Goal: Task Accomplishment & Management: Use online tool/utility

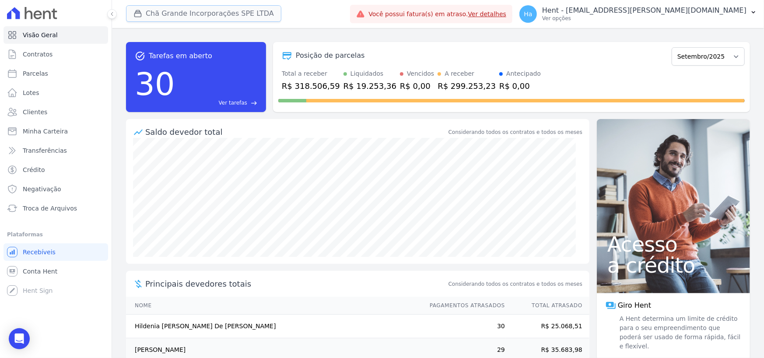
click at [192, 13] on button "Chã Grande Incorporações SPE LTDA" at bounding box center [203, 13] width 155 height 17
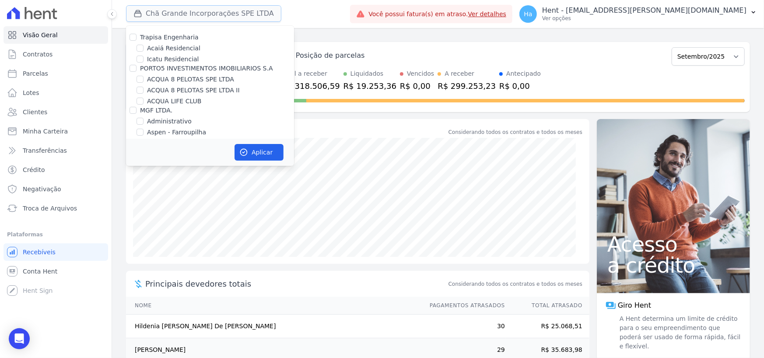
click at [192, 13] on button "Chã Grande Incorporações SPE LTDA" at bounding box center [203, 13] width 155 height 17
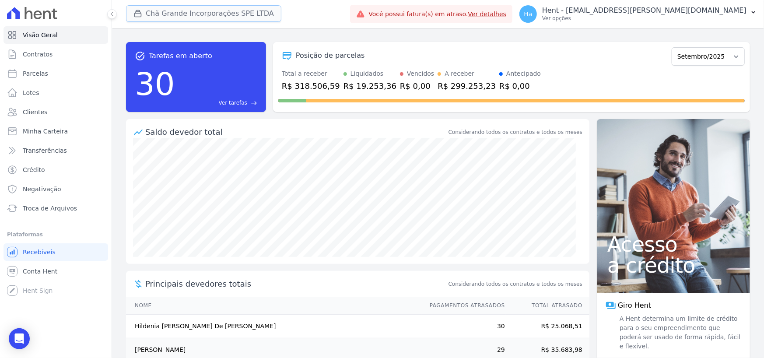
click at [188, 12] on button "Chã Grande Incorporações SPE LTDA" at bounding box center [203, 13] width 155 height 17
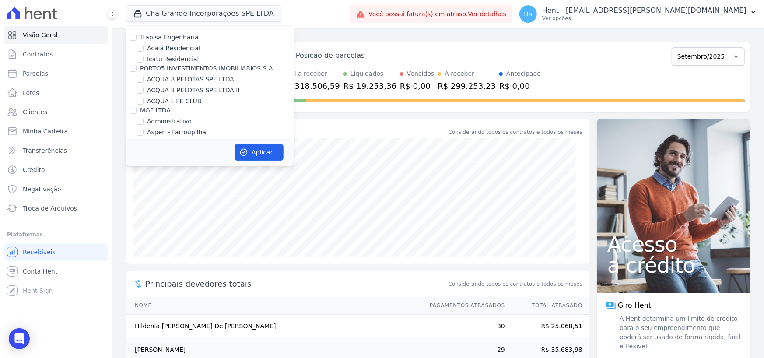
scroll to position [3153, 0]
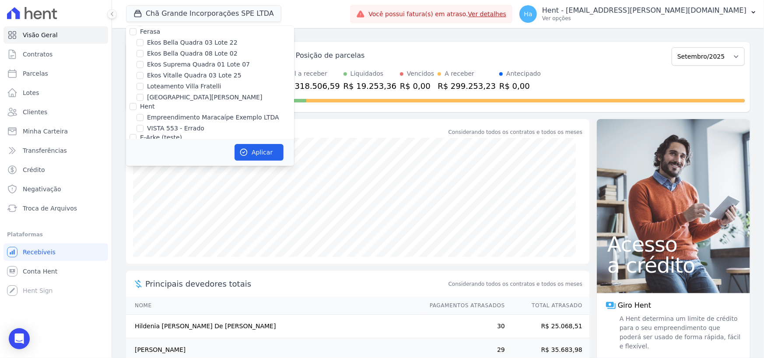
click at [139, 218] on input "[GEOGRAPHIC_DATA] 3" at bounding box center [140, 221] width 7 height 7
checkbox input "true"
click at [260, 148] on button "Aplicar" at bounding box center [259, 152] width 49 height 17
click at [35, 211] on span "Troca de Arquivos" at bounding box center [50, 208] width 54 height 9
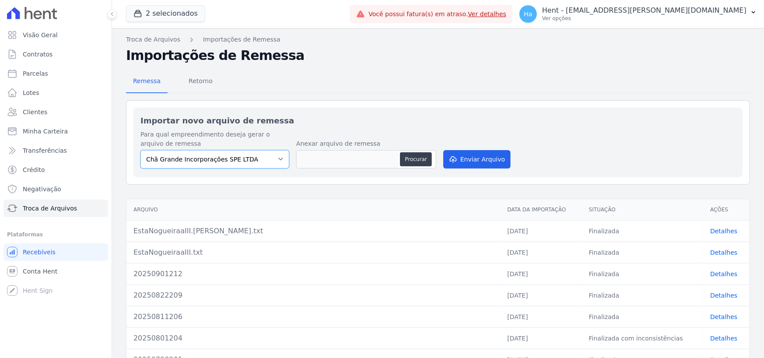
click at [255, 157] on select "Chã Grande Incorporações SPE LTDA Estação Nogueira 3" at bounding box center [215, 159] width 149 height 18
select select "32642098-8c96-4e3c-b8f4-1f11cd728362"
click at [141, 150] on select "Chã Grande Incorporações SPE LTDA Estação Nogueira 3" at bounding box center [215, 159] width 149 height 18
click at [406, 157] on button "Procurar" at bounding box center [416, 159] width 32 height 14
type input "Est.NogueiraIII.txt"
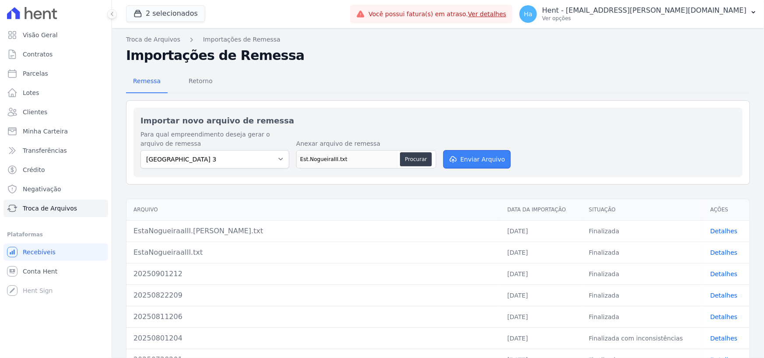
click at [474, 155] on button "Enviar Arquivo" at bounding box center [476, 159] width 67 height 18
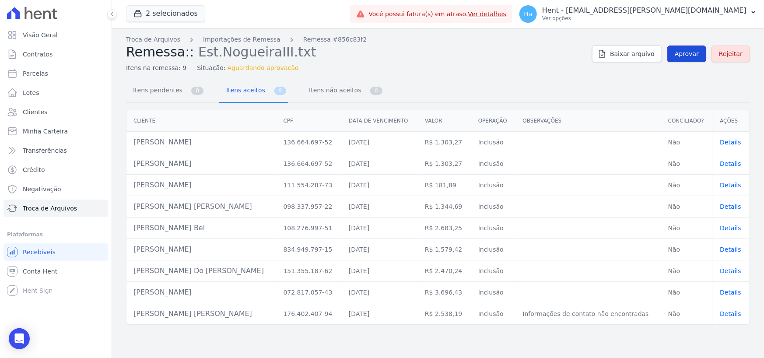
click at [685, 57] on span "Aprovar" at bounding box center [687, 53] width 24 height 9
click at [693, 53] on span "Aprovar" at bounding box center [687, 53] width 24 height 9
click at [689, 51] on span "Aprovar" at bounding box center [687, 53] width 24 height 9
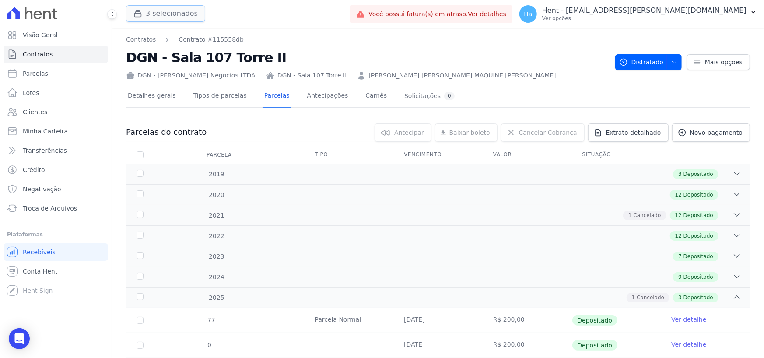
click at [170, 8] on button "3 selecionados" at bounding box center [165, 13] width 79 height 17
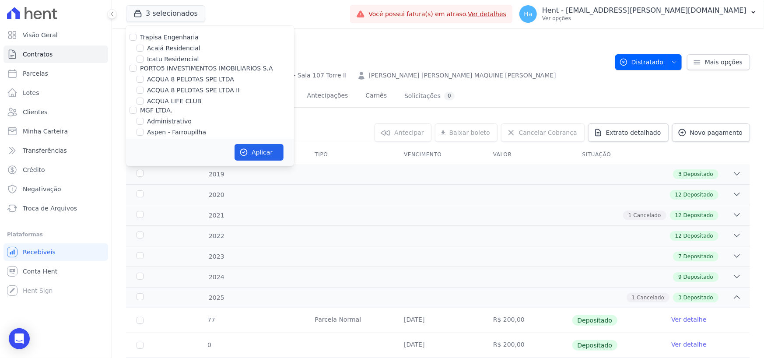
scroll to position [1767, 0]
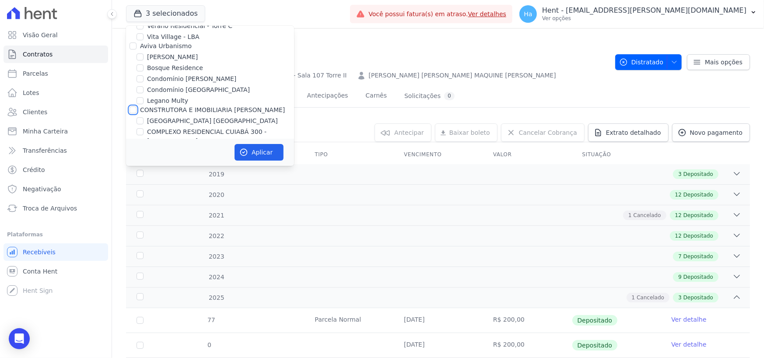
click at [131, 106] on input "CONSTRUTORA E IMOBILIARIA FARIAS" at bounding box center [133, 109] width 7 height 7
checkbox input "true"
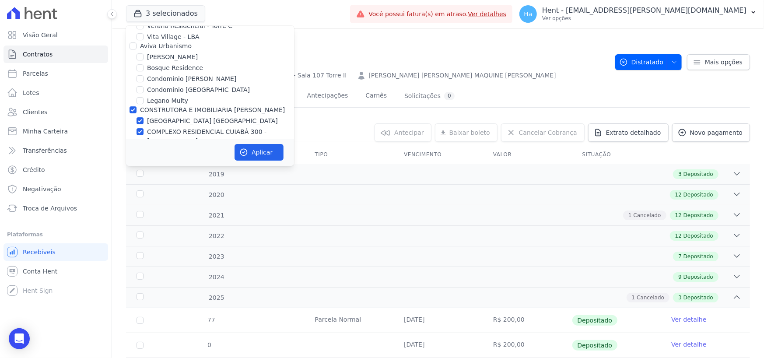
click at [129, 105] on div "CONSTRUTORA E IMOBILIARIA FARIAS" at bounding box center [210, 109] width 168 height 9
click at [140, 128] on input "COMPLEXO RESIDENCIAL CUIABÁ 300 - [GEOGRAPHIC_DATA]" at bounding box center [140, 131] width 7 height 7
checkbox input "false"
click at [138, 128] on input "COMPLEXO RESIDENCIAL CUIABÁ 300 - [GEOGRAPHIC_DATA]" at bounding box center [140, 131] width 7 height 7
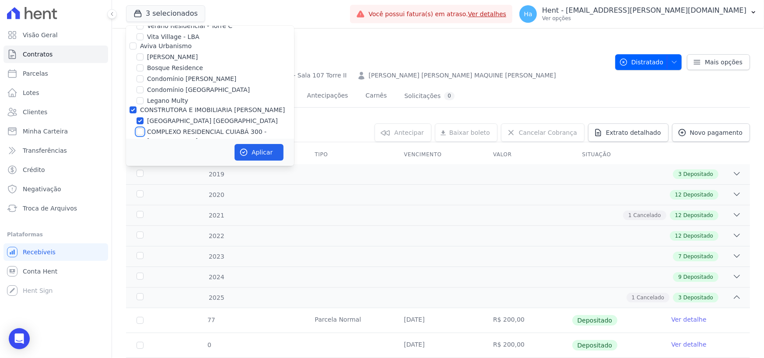
checkbox input "true"
click at [132, 106] on input "CONSTRUTORA E IMOBILIARIA FARIAS" at bounding box center [133, 109] width 7 height 7
checkbox input "false"
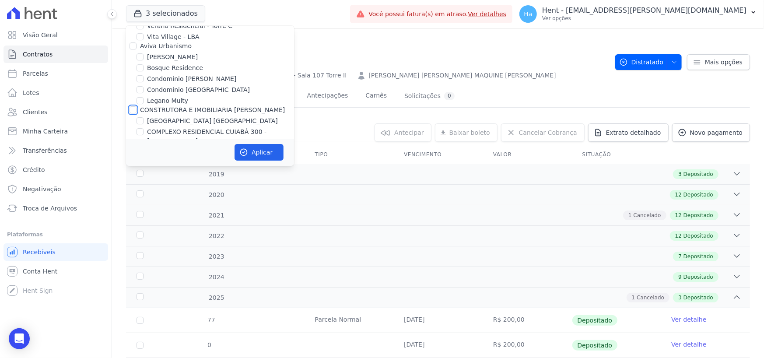
checkbox input "false"
click at [141, 128] on input "COMPLEXO RESIDENCIAL CUIABÁ 300 - [GEOGRAPHIC_DATA]" at bounding box center [140, 131] width 7 height 7
checkbox input "true"
click at [256, 150] on button "Aplicar" at bounding box center [259, 152] width 49 height 17
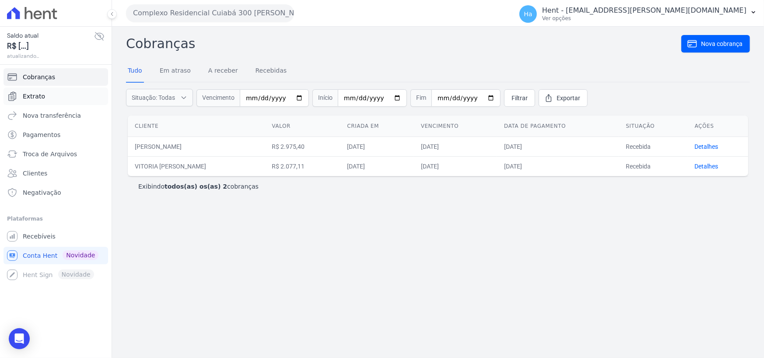
click at [37, 90] on link "Extrato" at bounding box center [56, 97] width 105 height 18
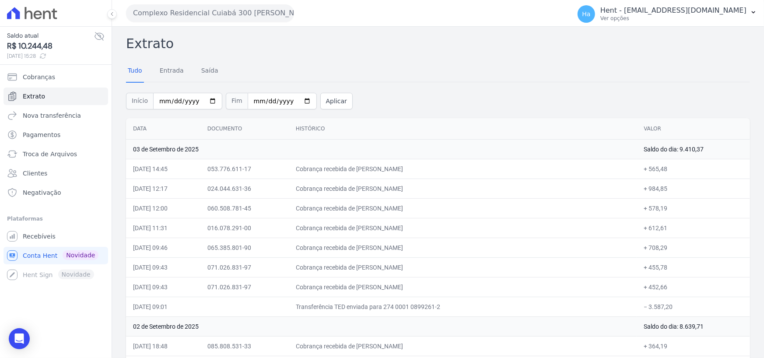
click at [29, 163] on ul "Cobranças Extrato Nova transferência Pagamentos Troca de [GEOGRAPHIC_DATA] Clie…" at bounding box center [56, 134] width 105 height 133
click at [39, 154] on span "Troca de Arquivos" at bounding box center [50, 154] width 54 height 9
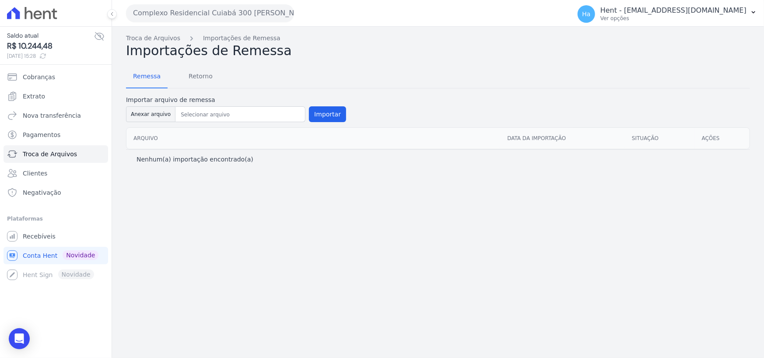
click at [183, 12] on button "Complexo Residencial Cuiabá 300 João De Barro" at bounding box center [210, 13] width 168 height 18
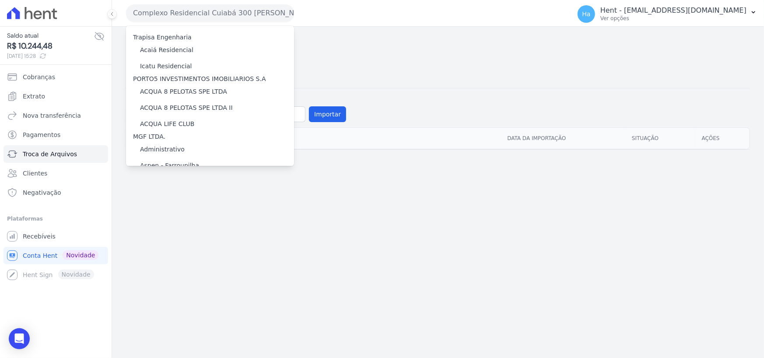
scroll to position [4386, 0]
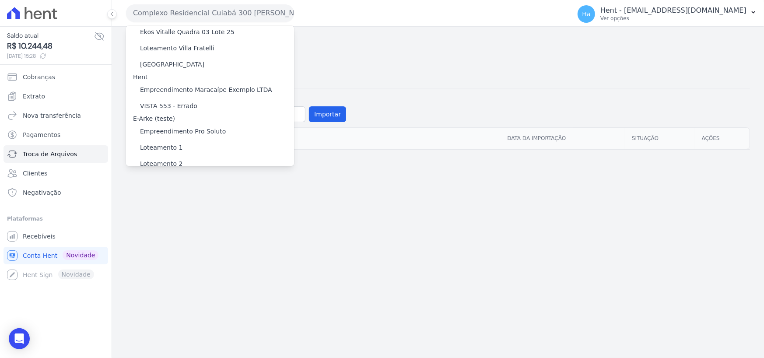
click at [171, 226] on label "[GEOGRAPHIC_DATA] 3" at bounding box center [175, 230] width 70 height 9
click at [0, 0] on input "[GEOGRAPHIC_DATA] 3" at bounding box center [0, 0] width 0 height 0
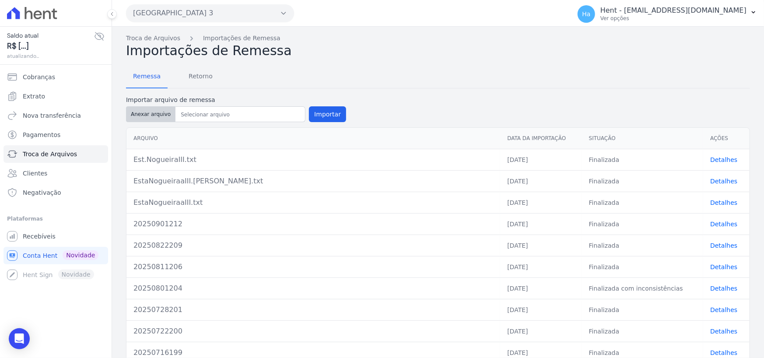
click at [158, 113] on button "Anexar arquivo" at bounding box center [150, 114] width 49 height 16
type input "Nogueira.[PERSON_NAME].txt"
click at [322, 114] on button "Importar" at bounding box center [327, 114] width 37 height 16
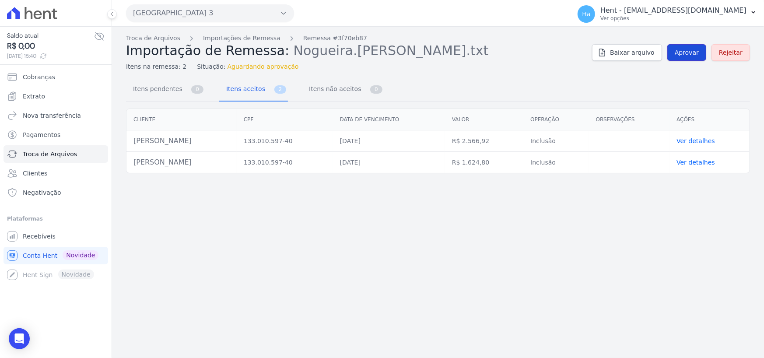
click at [691, 53] on span "Aprovar" at bounding box center [687, 52] width 24 height 9
click at [683, 53] on span "Aprovar" at bounding box center [687, 52] width 24 height 9
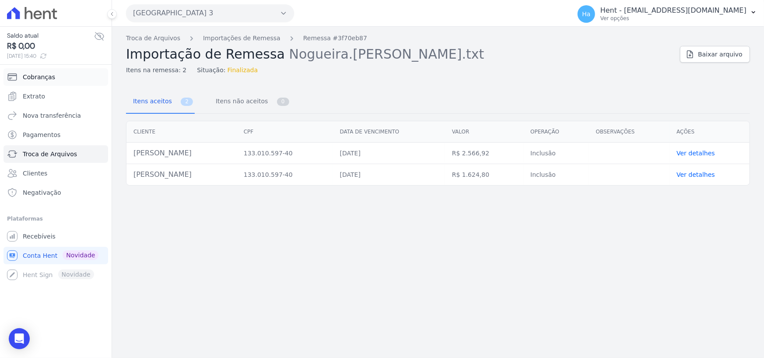
click at [52, 77] on link "Cobranças" at bounding box center [56, 77] width 105 height 18
click at [32, 92] on span "Extrato" at bounding box center [34, 96] width 22 height 9
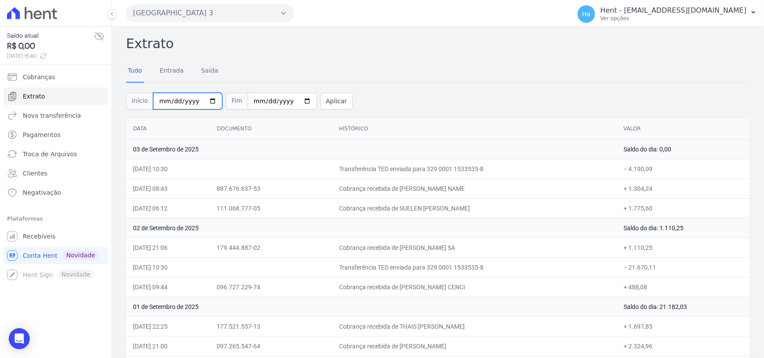
click at [159, 101] on input "[DATE]" at bounding box center [187, 101] width 69 height 17
click at [32, 78] on span "Cobranças" at bounding box center [39, 77] width 32 height 9
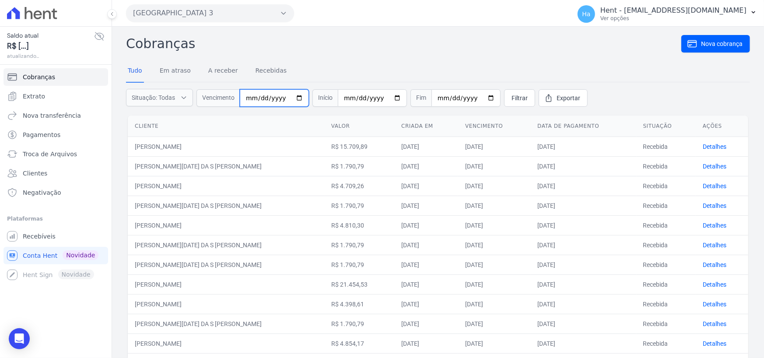
click at [249, 100] on input "date" at bounding box center [274, 98] width 69 height 18
type input "[DATE]"
click at [512, 101] on span "Filtrar" at bounding box center [520, 98] width 16 height 9
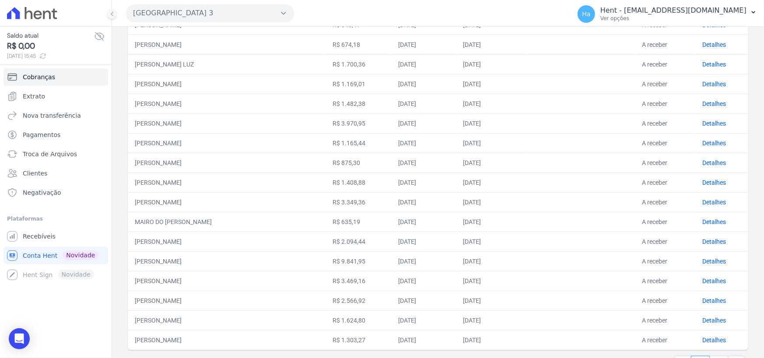
scroll to position [309, 0]
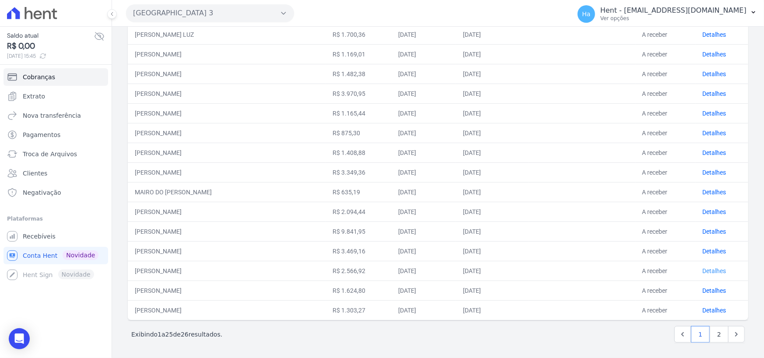
click at [707, 267] on link "Detalhes" at bounding box center [715, 270] width 24 height 7
click at [704, 289] on link "Detalhes" at bounding box center [715, 290] width 24 height 7
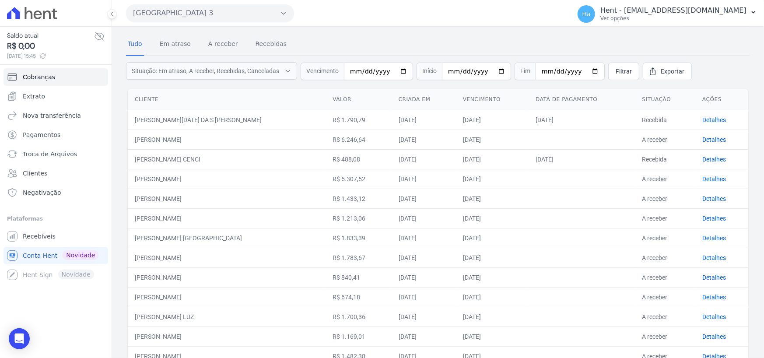
scroll to position [0, 0]
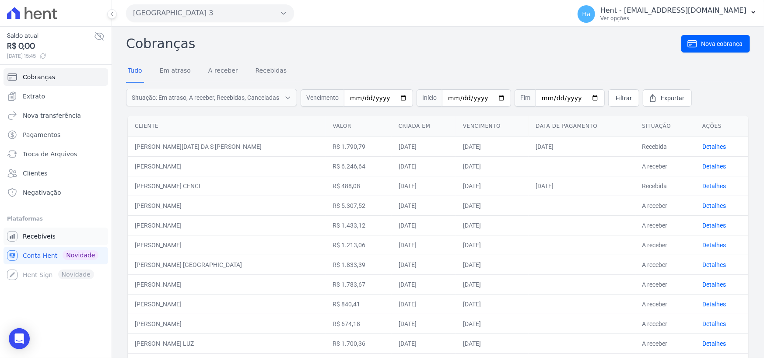
click at [51, 237] on span "Recebíveis" at bounding box center [39, 236] width 33 height 9
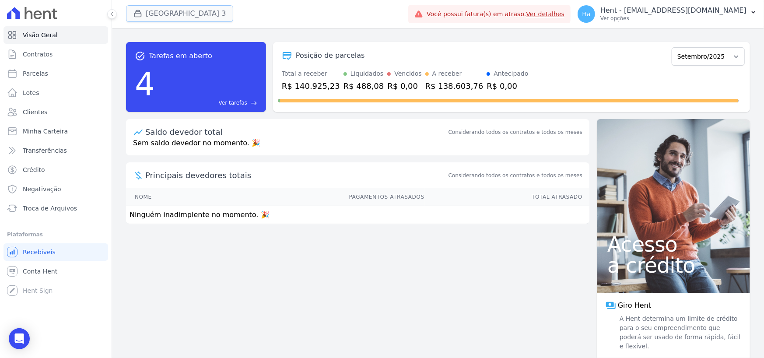
click at [171, 20] on button "[GEOGRAPHIC_DATA] 3" at bounding box center [179, 13] width 107 height 17
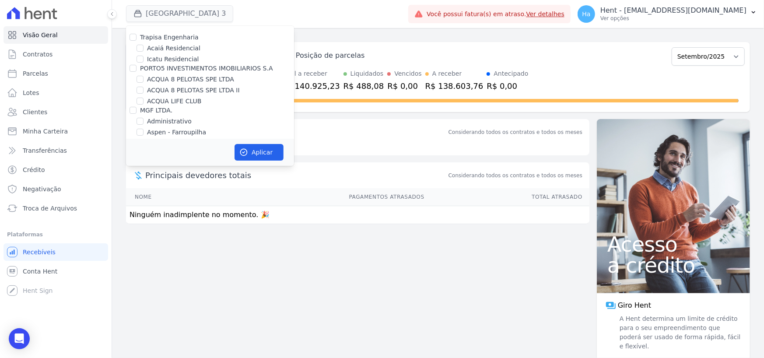
scroll to position [3849, 0]
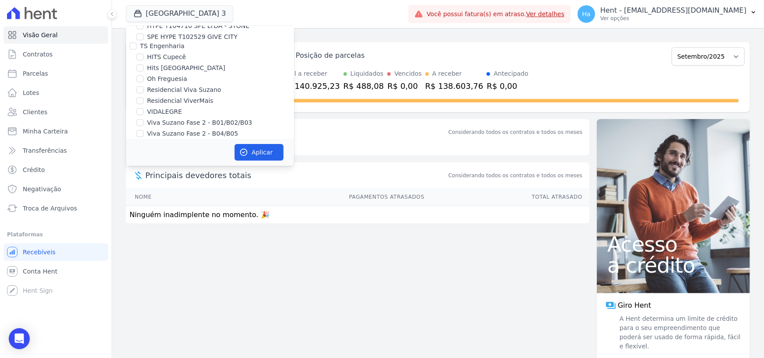
click at [141, 161] on input "TAJAHY RESIDENCE" at bounding box center [140, 164] width 7 height 7
checkbox input "true"
click at [252, 156] on button "Aplicar" at bounding box center [259, 152] width 49 height 17
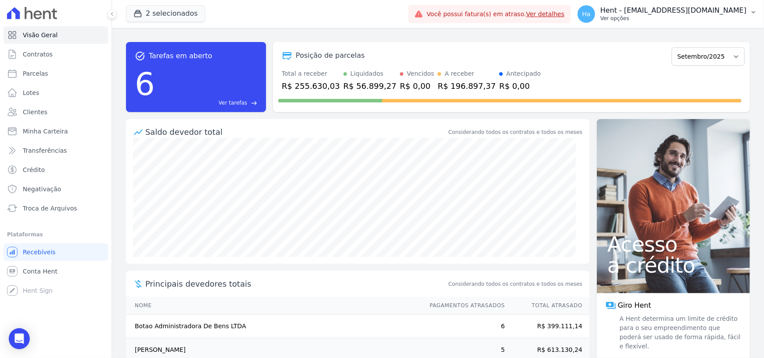
click at [701, 13] on p "Hent - [EMAIL_ADDRESS][DOMAIN_NAME]" at bounding box center [674, 10] width 146 height 9
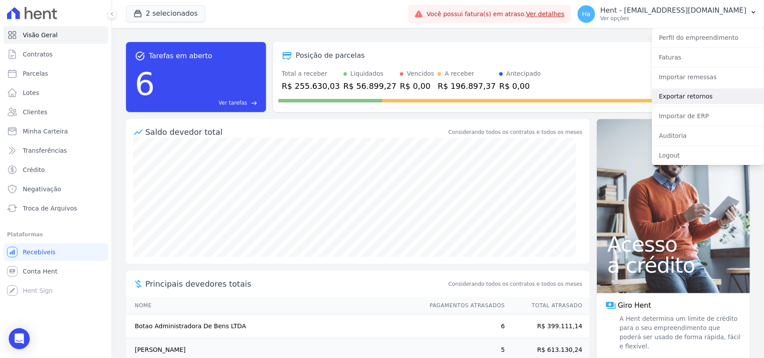
click at [682, 102] on link "Exportar retornos" at bounding box center [708, 96] width 112 height 16
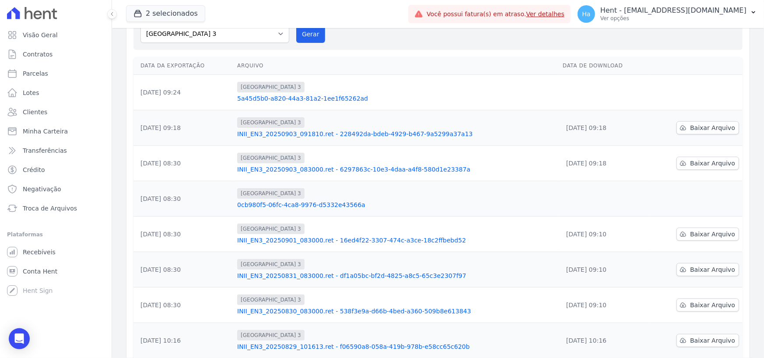
scroll to position [185, 0]
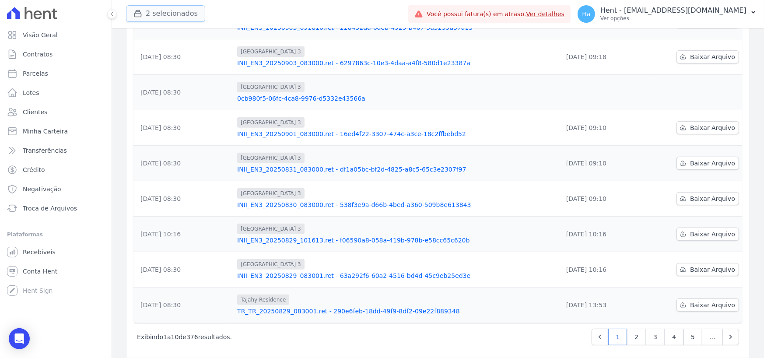
click at [176, 18] on button "2 selecionados" at bounding box center [165, 13] width 79 height 17
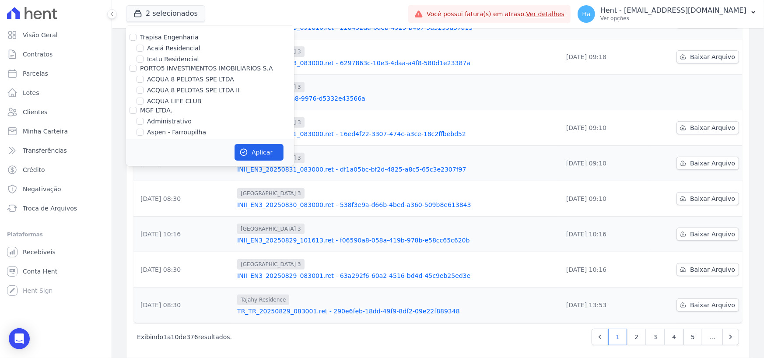
click at [172, 24] on div "2 selecionados Trapisa Engenharia Acaiá Residencial Icatu Residencial PORTO5 IN…" at bounding box center [265, 14] width 279 height 29
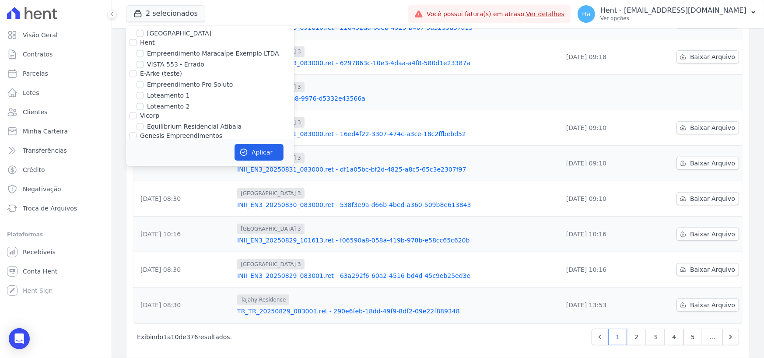
click at [141, 154] on input "[GEOGRAPHIC_DATA] 3" at bounding box center [140, 157] width 7 height 7
checkbox input "false"
click at [268, 151] on button "Aplicar" at bounding box center [259, 152] width 49 height 17
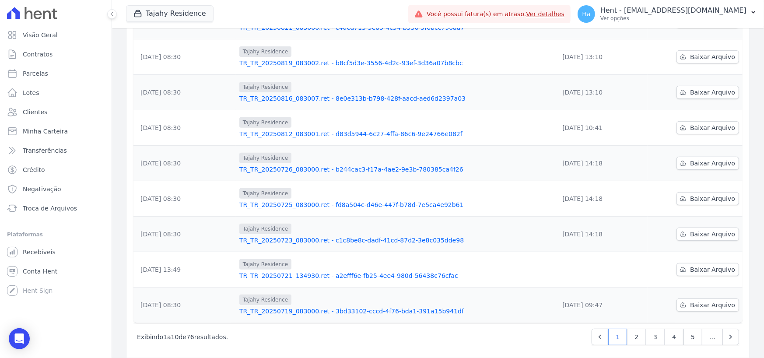
scroll to position [97, 0]
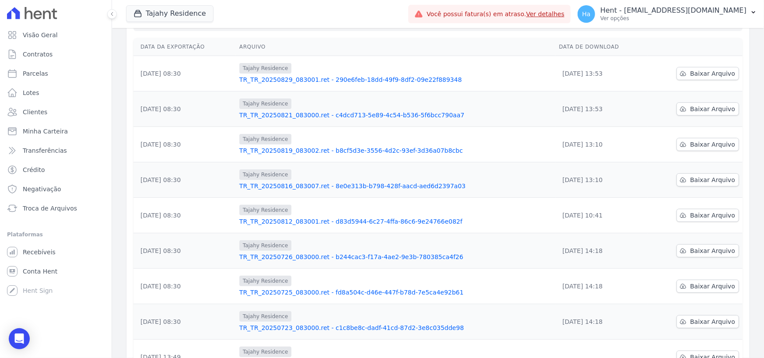
click at [337, 146] on link "TR_TR_20250819_083002.ret - b8cf5d3e-3556-4d2c-93ef-3d36a07b8cbc" at bounding box center [395, 150] width 313 height 9
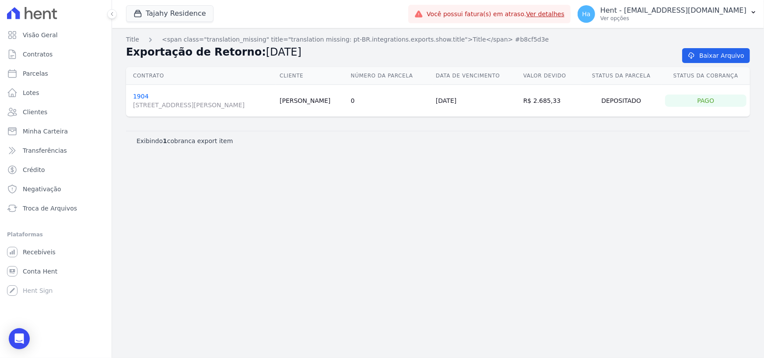
click at [141, 96] on link "1904 Rua Jornalista Octávio Secundino, 384, Bom Retiro" at bounding box center [203, 101] width 140 height 17
click at [724, 56] on link "Baixar Arquivo" at bounding box center [716, 55] width 68 height 15
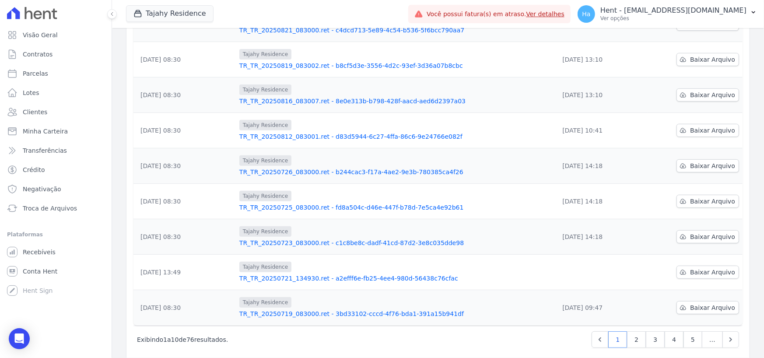
scroll to position [185, 0]
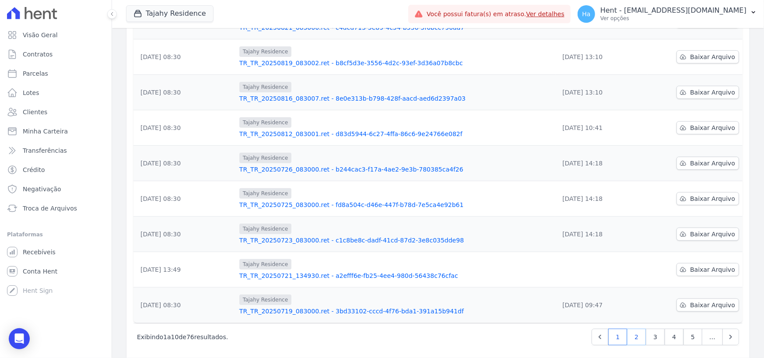
click at [637, 329] on link "2" at bounding box center [636, 337] width 19 height 17
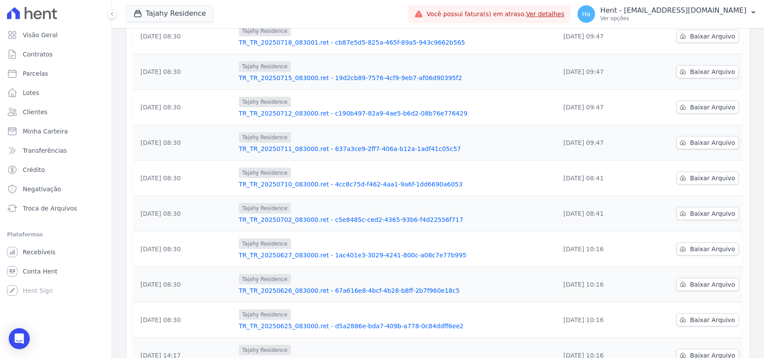
scroll to position [175, 0]
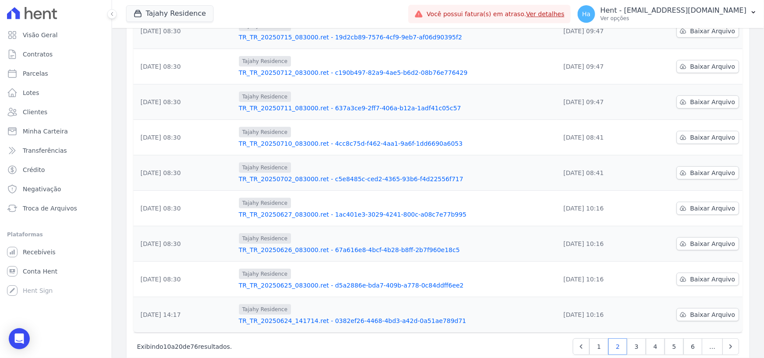
click at [325, 68] on link "TR_TR_20250712_083000.ret - c190b497-82a9-4ae5-b6d2-08b76e776429" at bounding box center [396, 72] width 314 height 9
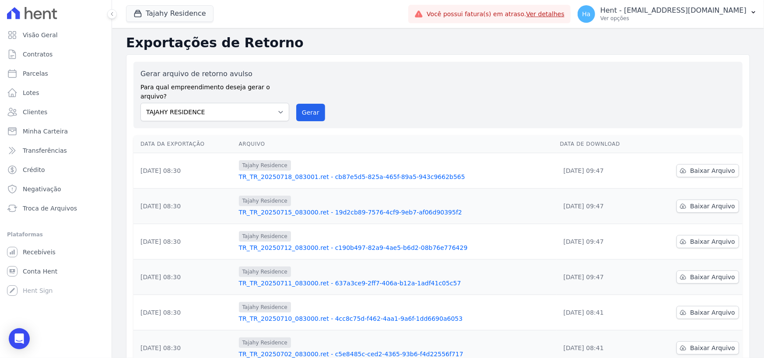
click at [311, 279] on link "TR_TR_20250711_083000.ret - 637a3ce9-2ff7-406a-b12a-1adf41c05c57" at bounding box center [396, 283] width 314 height 9
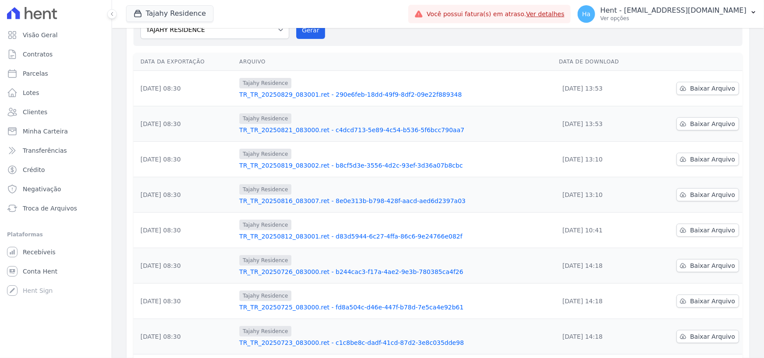
scroll to position [175, 0]
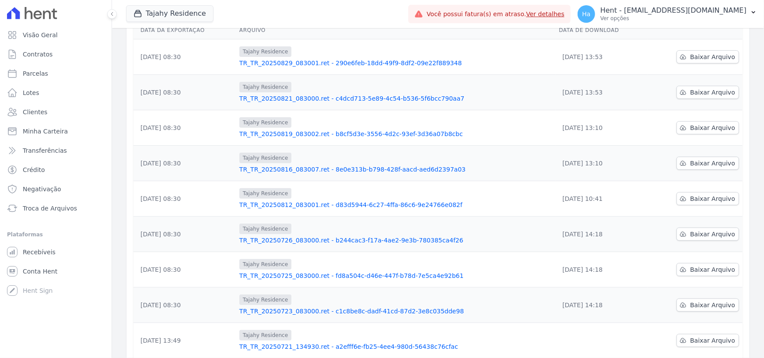
click at [402, 200] on link "TR_TR_20250812_083001.ret - d83d5944-6c27-4ffa-86c6-9e24766e082f" at bounding box center [395, 204] width 313 height 9
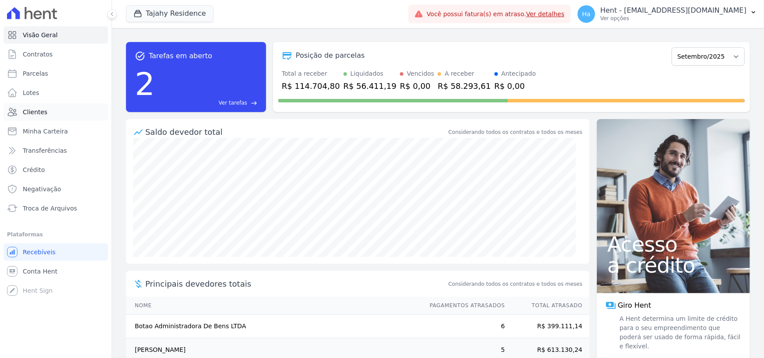
click at [45, 110] on link "Clientes" at bounding box center [56, 112] width 105 height 18
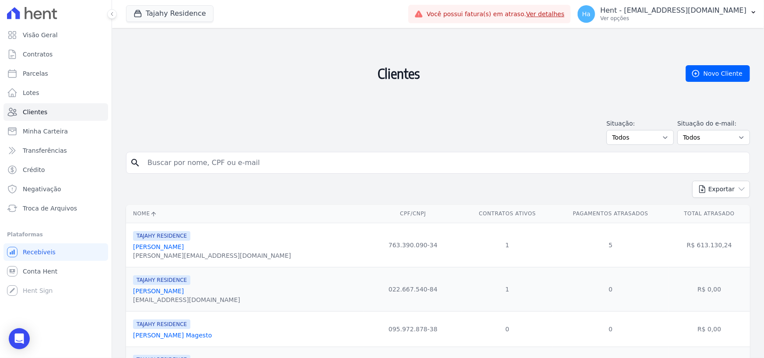
click at [214, 169] on input "search" at bounding box center [444, 163] width 604 height 18
type input "Luciane Ka"
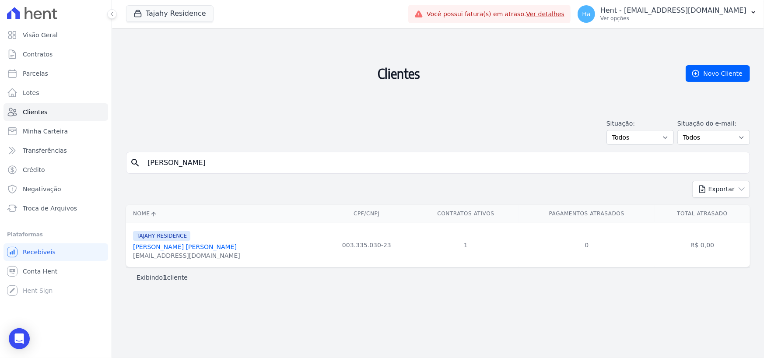
click at [184, 247] on link "[PERSON_NAME] [PERSON_NAME]" at bounding box center [185, 246] width 104 height 7
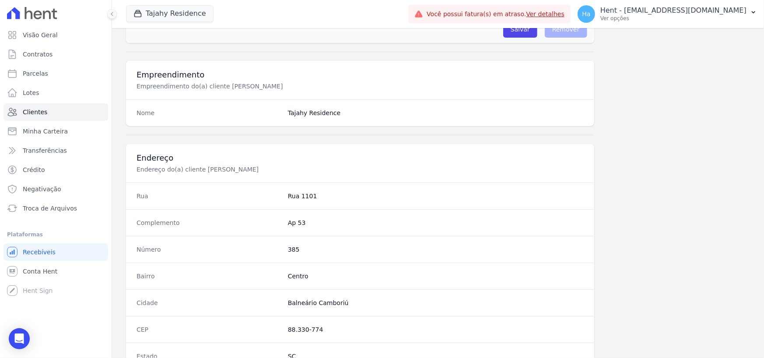
scroll to position [520, 0]
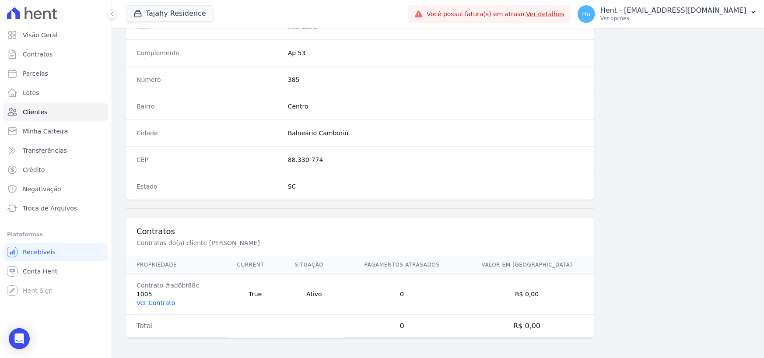
click at [142, 299] on link "Ver Contrato" at bounding box center [156, 302] width 39 height 7
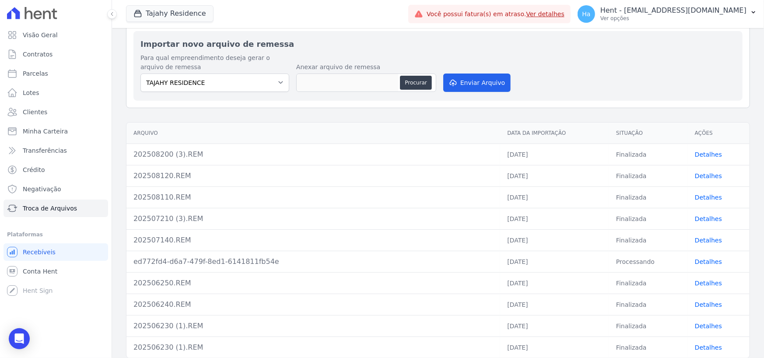
scroll to position [117, 0]
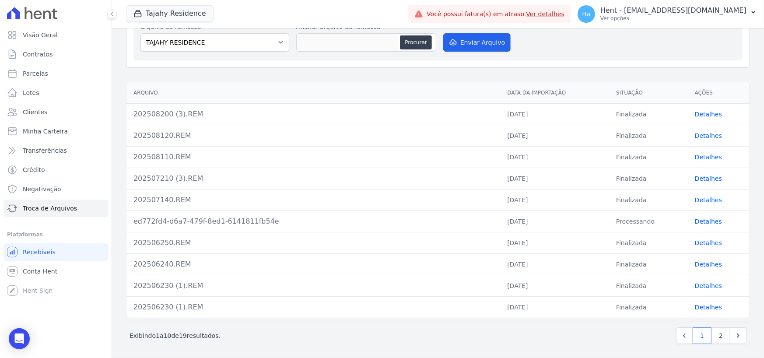
click at [701, 136] on link "Detalhes" at bounding box center [708, 135] width 27 height 7
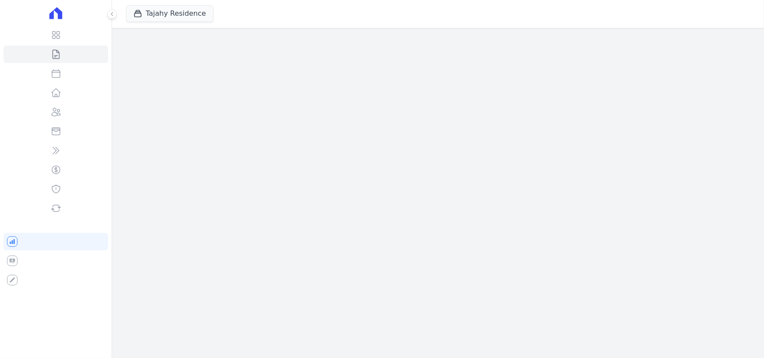
click at [264, 157] on div "Tajahy Residence Trapisa Engenharia Acaiá Residencial Icatu Residencial PORTO5 …" at bounding box center [438, 179] width 652 height 358
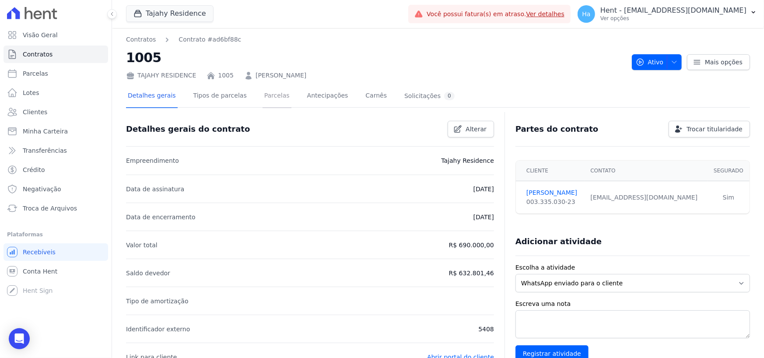
click at [263, 94] on link "Parcelas" at bounding box center [277, 96] width 29 height 23
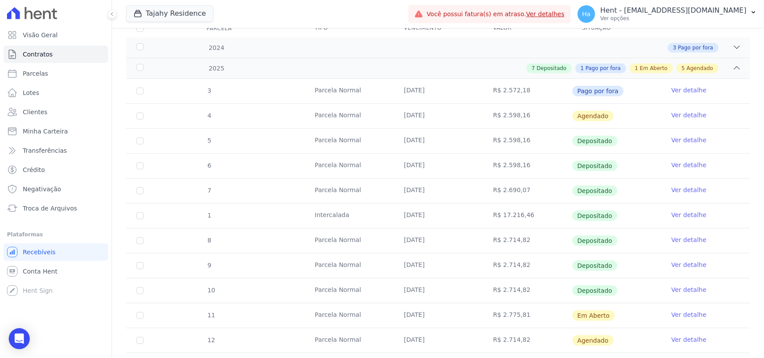
scroll to position [175, 0]
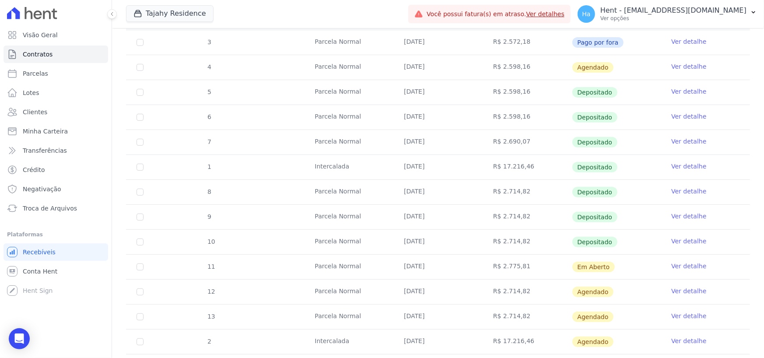
click at [671, 241] on link "Ver detalhe" at bounding box center [688, 241] width 35 height 9
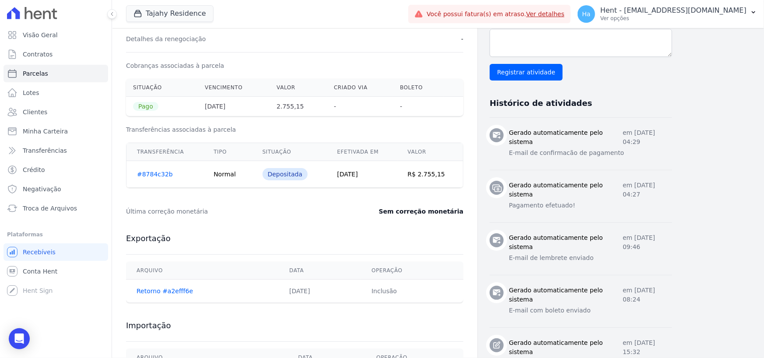
scroll to position [353, 0]
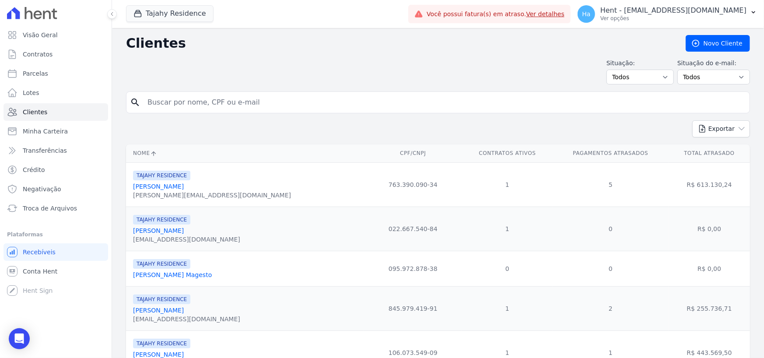
click at [227, 104] on input "search" at bounding box center [444, 103] width 604 height 18
type input "[PERSON_NAME]"
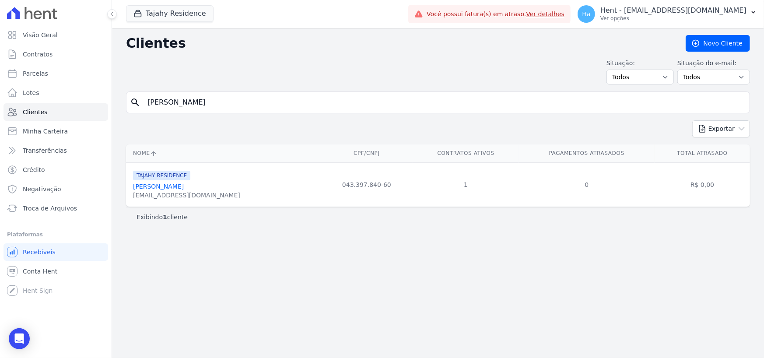
click at [181, 183] on link "[PERSON_NAME]" at bounding box center [158, 186] width 51 height 7
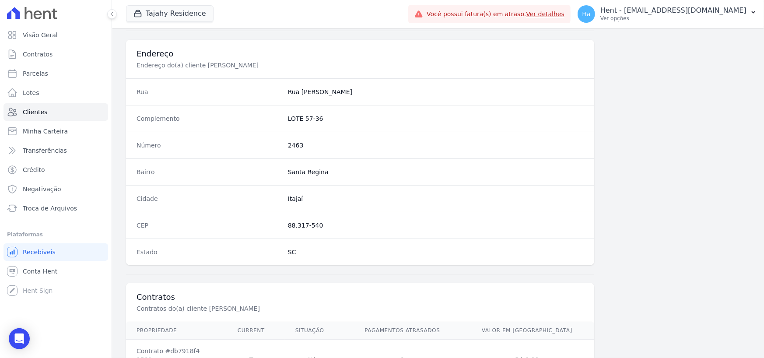
scroll to position [460, 0]
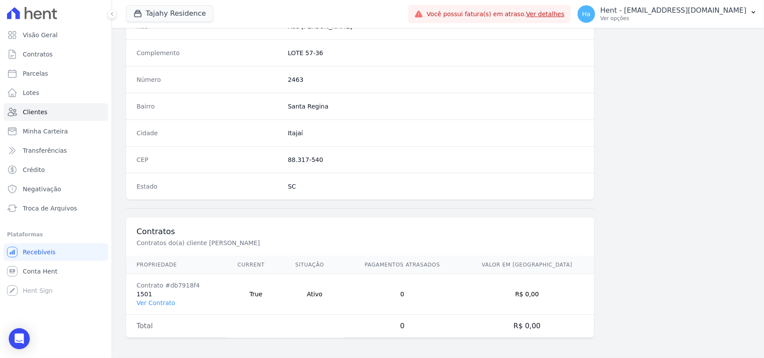
click at [162, 307] on td "Contrato #db7918f4 1501 Ver Contrato" at bounding box center [176, 294] width 101 height 41
click at [162, 305] on link "Ver Contrato" at bounding box center [156, 302] width 39 height 7
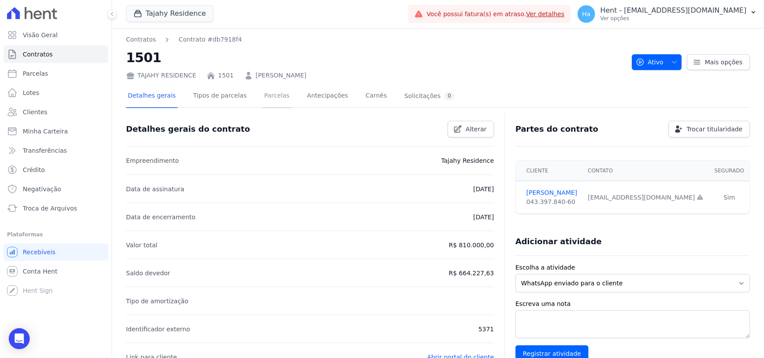
click at [263, 102] on link "Parcelas" at bounding box center [277, 96] width 29 height 23
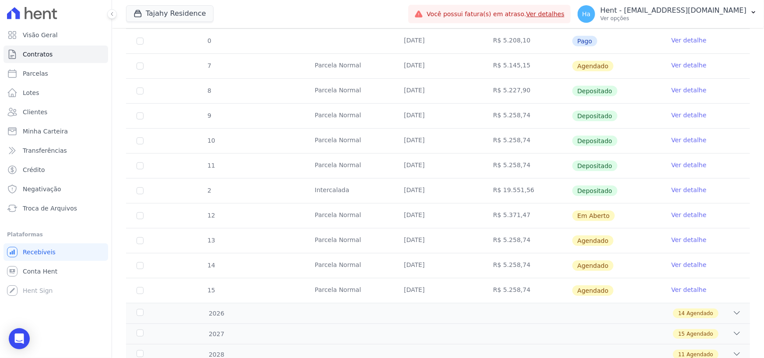
scroll to position [263, 0]
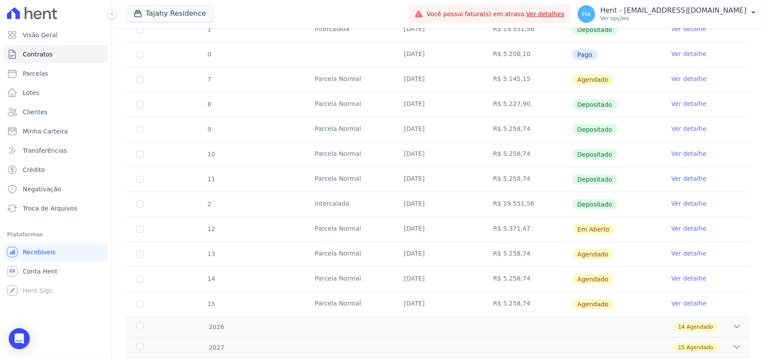
click at [678, 201] on link "Ver detalhe" at bounding box center [688, 203] width 35 height 9
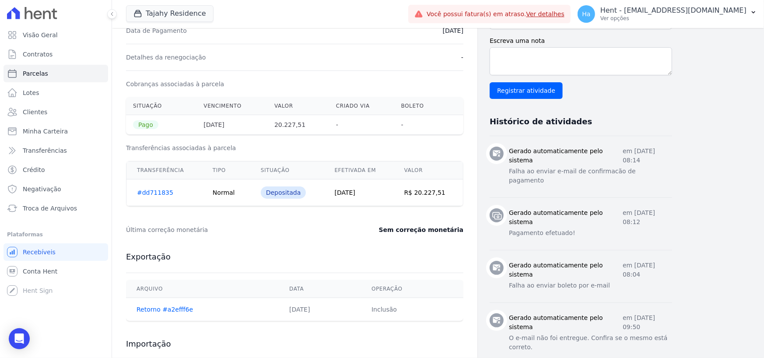
scroll to position [263, 0]
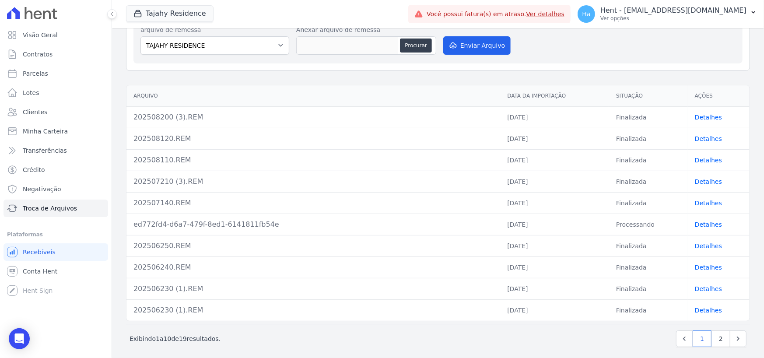
scroll to position [117, 0]
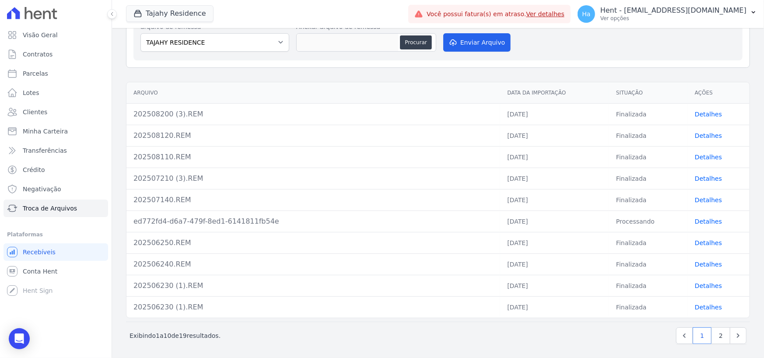
click at [696, 113] on link "Detalhes" at bounding box center [708, 114] width 27 height 7
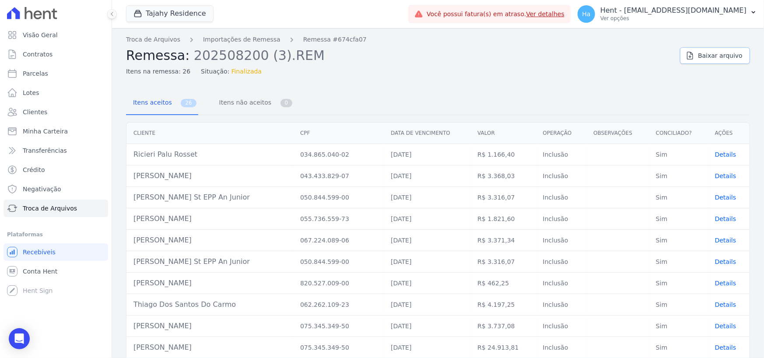
click at [707, 54] on span "Baixar arquivo" at bounding box center [720, 55] width 45 height 9
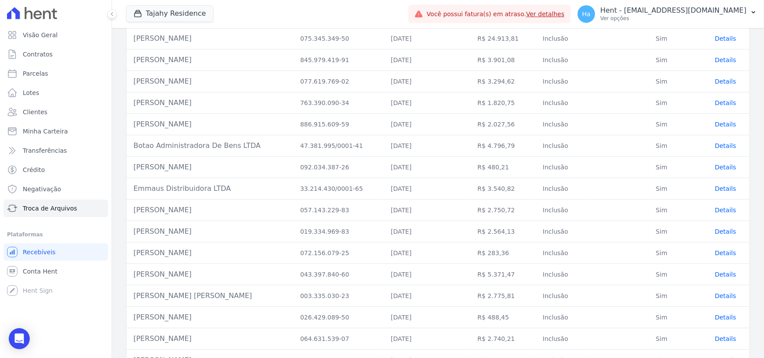
scroll to position [349, 0]
